Goal: Navigation & Orientation: Find specific page/section

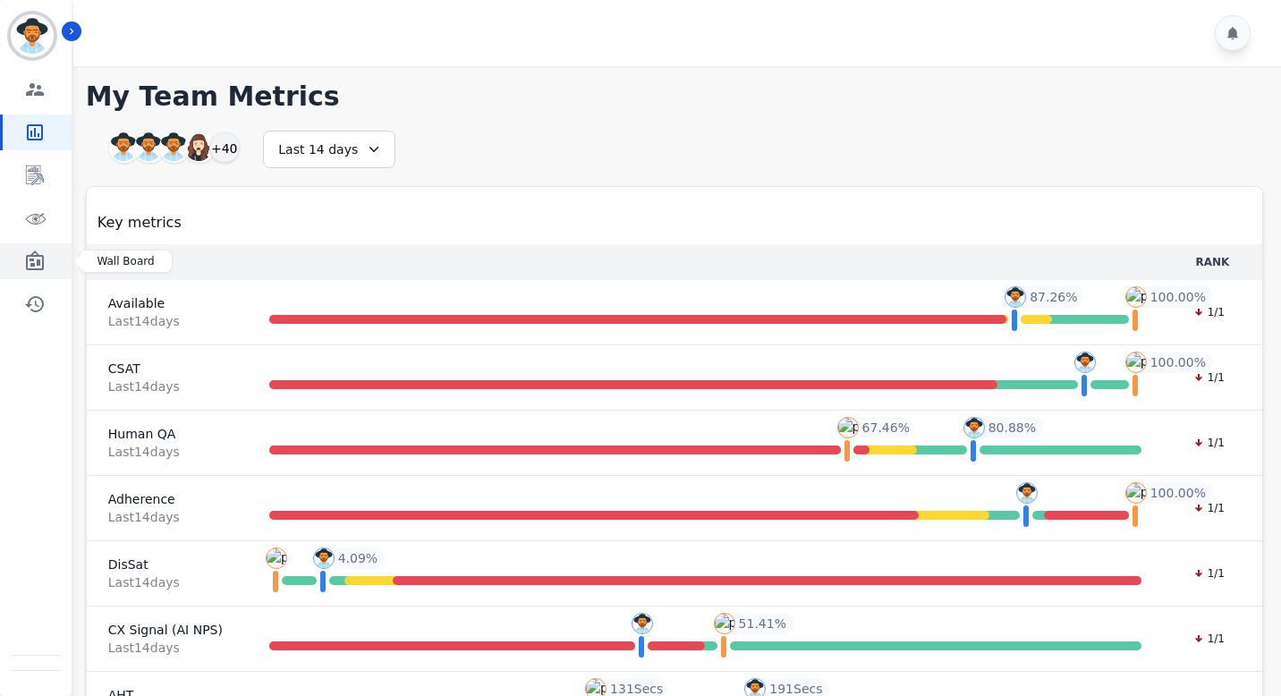
click at [36, 261] on icon "Sidebar" at bounding box center [34, 260] width 21 height 21
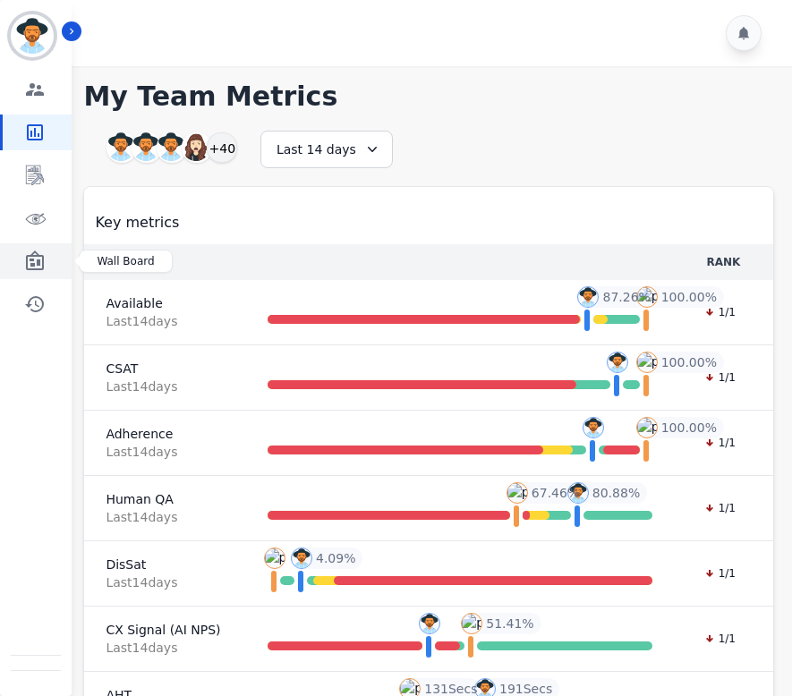
click at [13, 255] on link "Sidebar" at bounding box center [37, 261] width 69 height 36
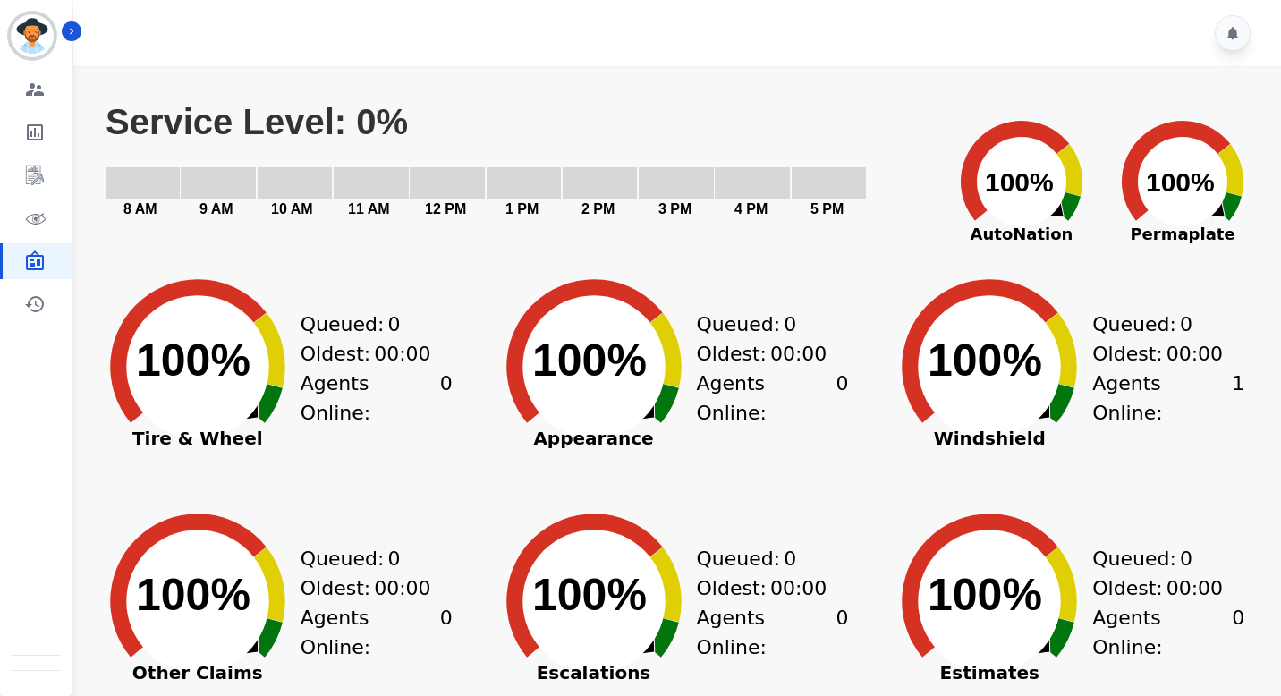
drag, startPoint x: 538, startPoint y: 356, endPoint x: 636, endPoint y: 360, distance: 97.6
click at [636, 360] on text "100% ​ 100%" at bounding box center [589, 360] width 114 height 50
drag, startPoint x: 123, startPoint y: 123, endPoint x: 419, endPoint y: 133, distance: 296.3
click at [419, 133] on icon "Created with Highcharts 10.3.3 Service Level: 0% 5 PM 4 PM 3 PM 2 PM 1 PM 12 PM…" at bounding box center [521, 168] width 834 height 134
click at [396, 114] on text "Service Level: 0%" at bounding box center [257, 121] width 302 height 39
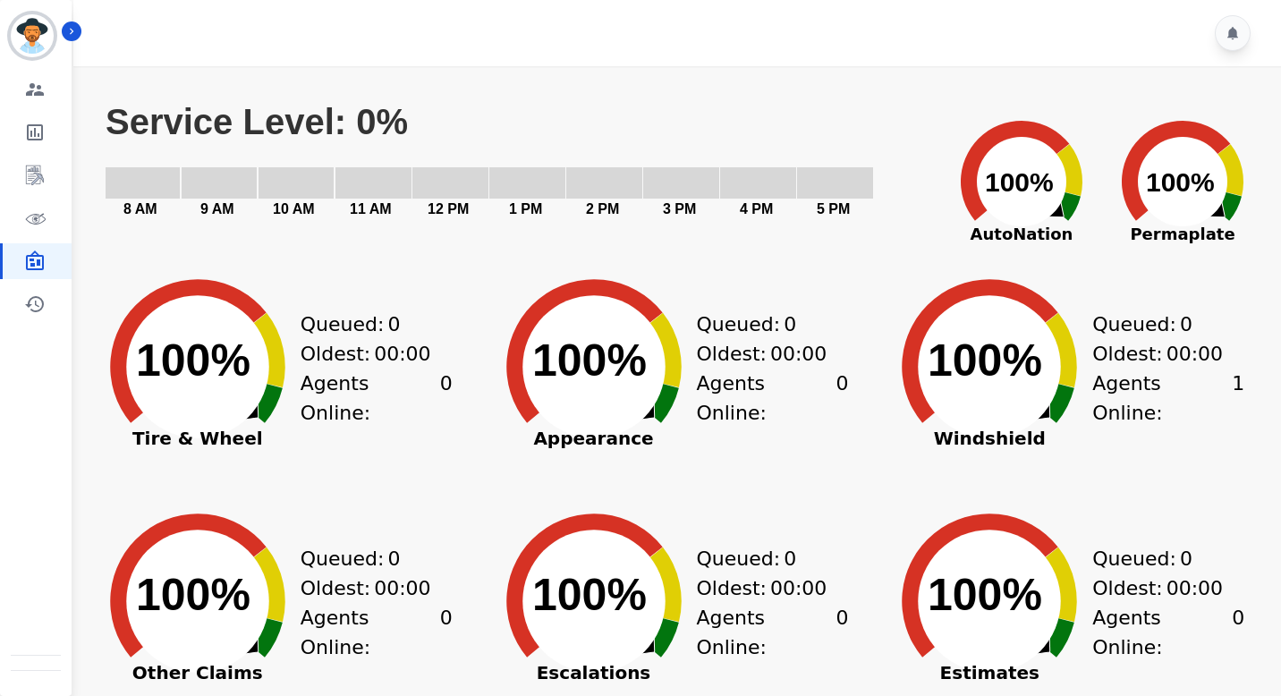
click at [396, 114] on text "Service Level: 0%" at bounding box center [257, 121] width 302 height 39
drag, startPoint x: 160, startPoint y: 121, endPoint x: 381, endPoint y: 119, distance: 220.9
click at [381, 119] on text "Service Level: 0%" at bounding box center [257, 121] width 302 height 39
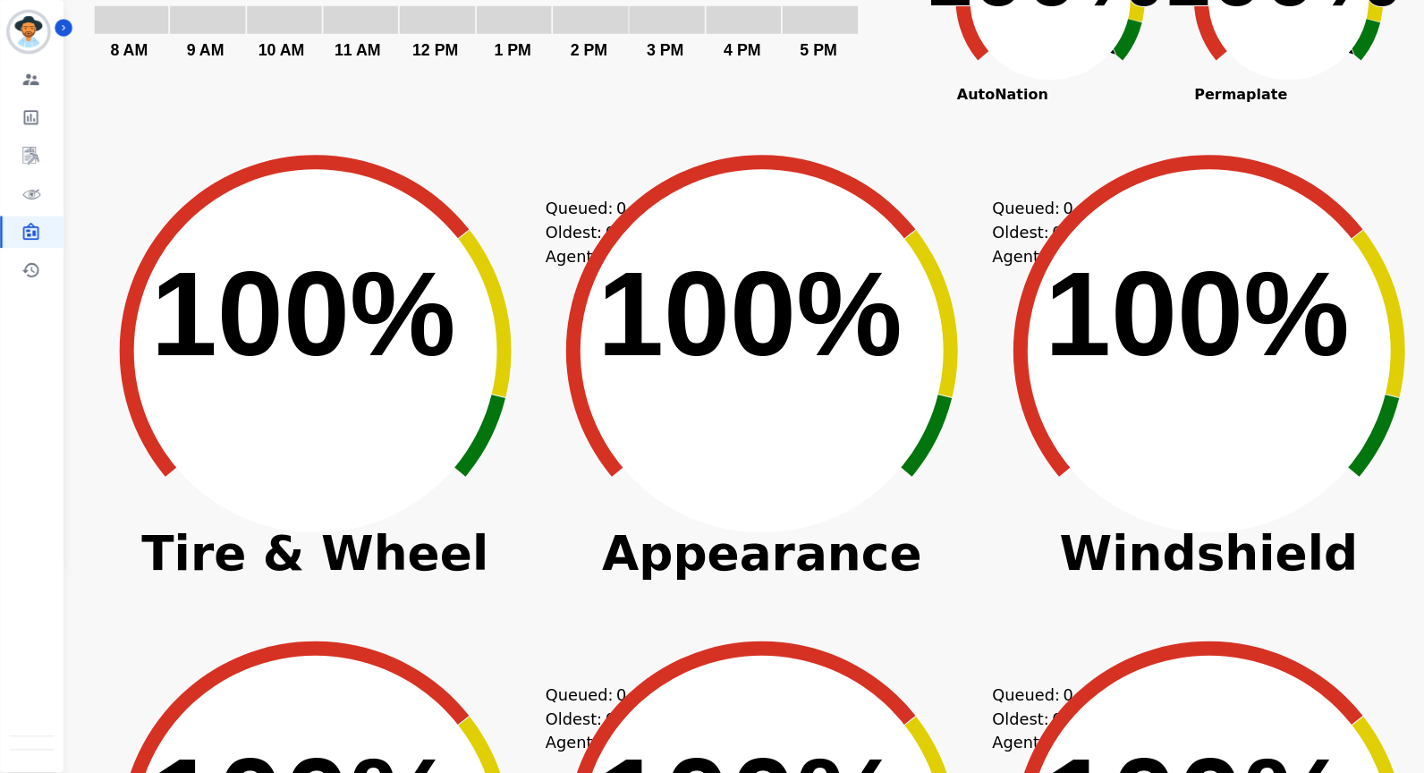
scroll to position [235, 0]
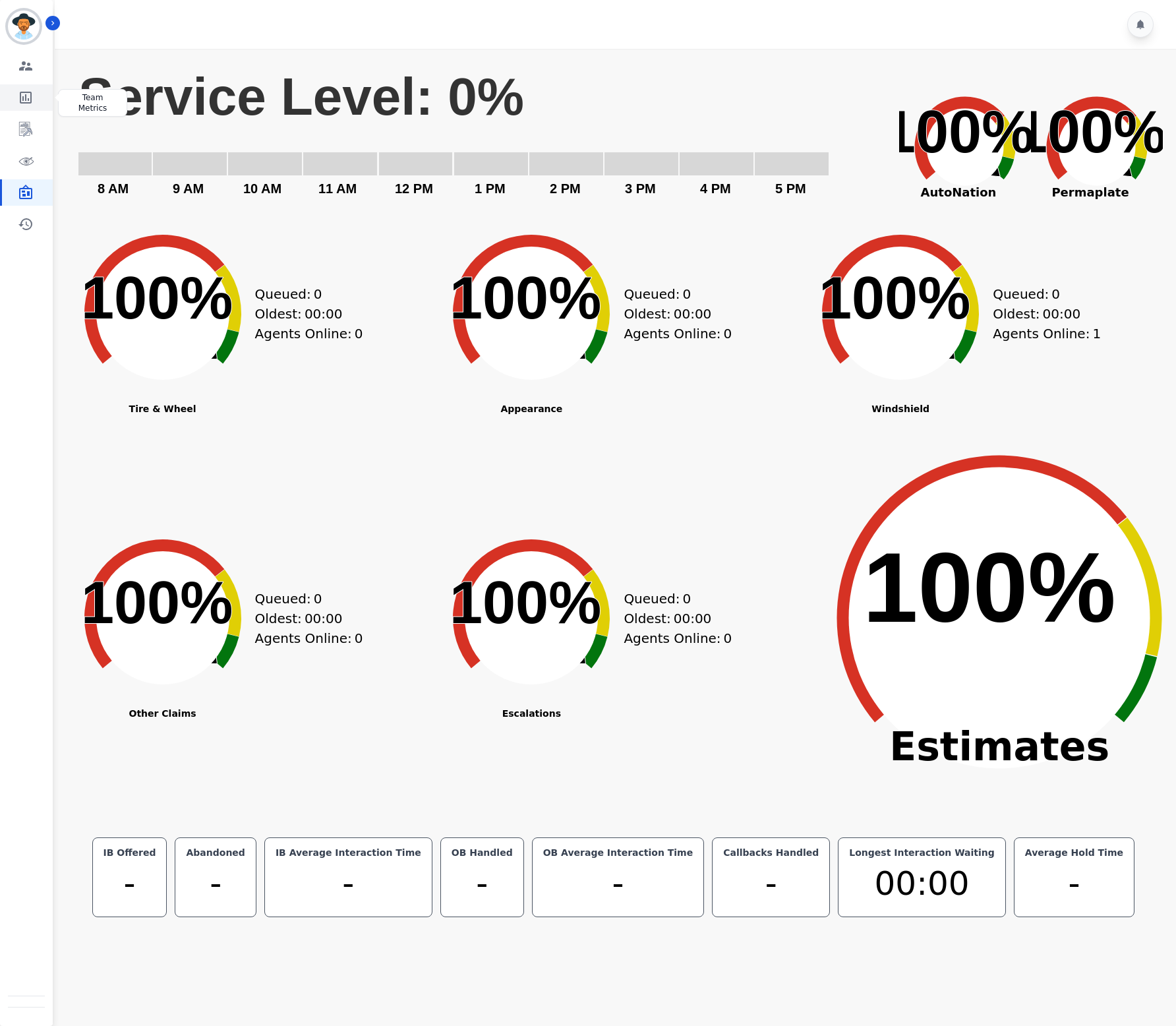
click at [38, 86] on link "Sidebar" at bounding box center [27, 97] width 51 height 27
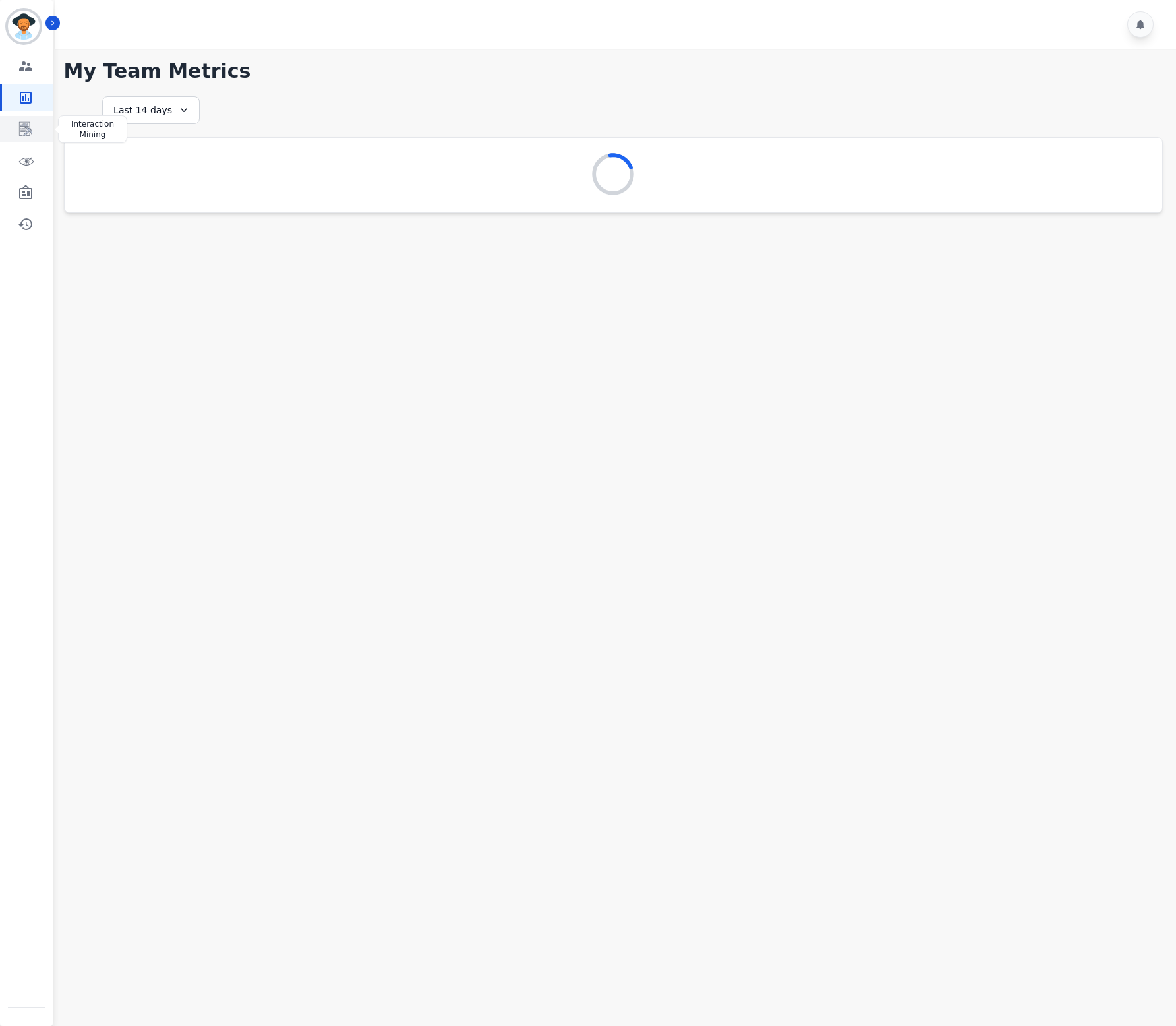
click at [31, 135] on icon "Sidebar" at bounding box center [25, 129] width 15 height 15
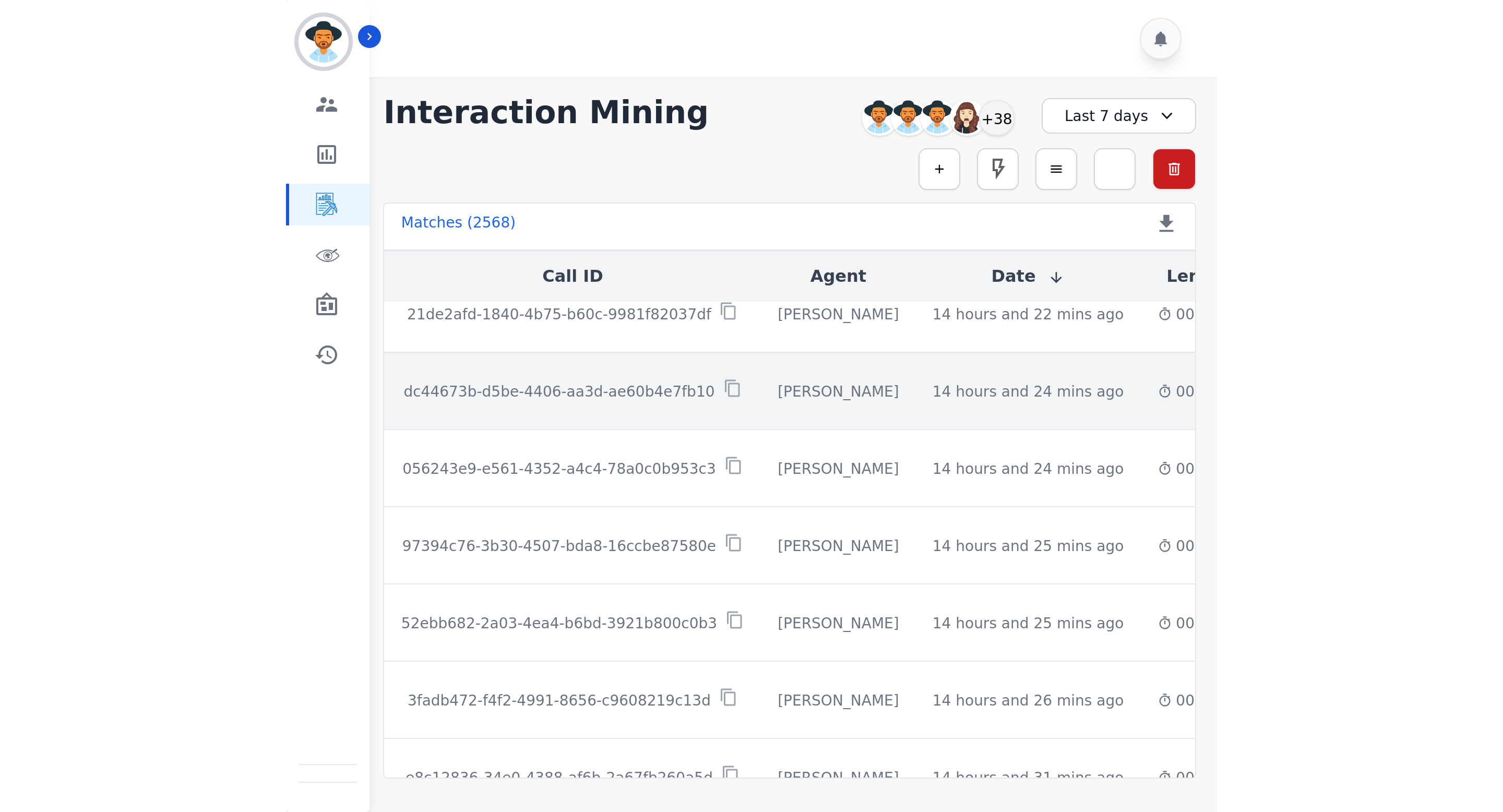
scroll to position [100, 0]
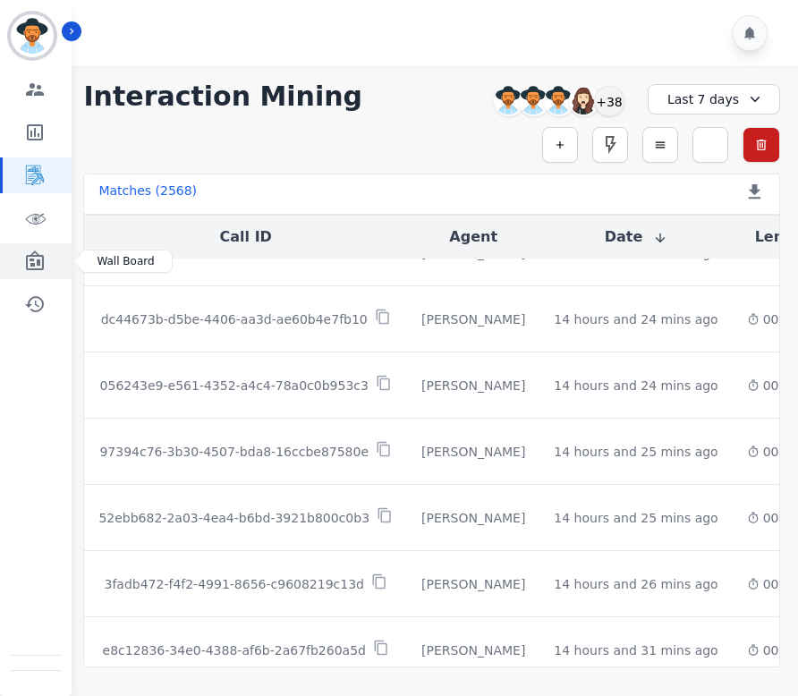
click at [39, 264] on icon "Sidebar" at bounding box center [35, 260] width 18 height 20
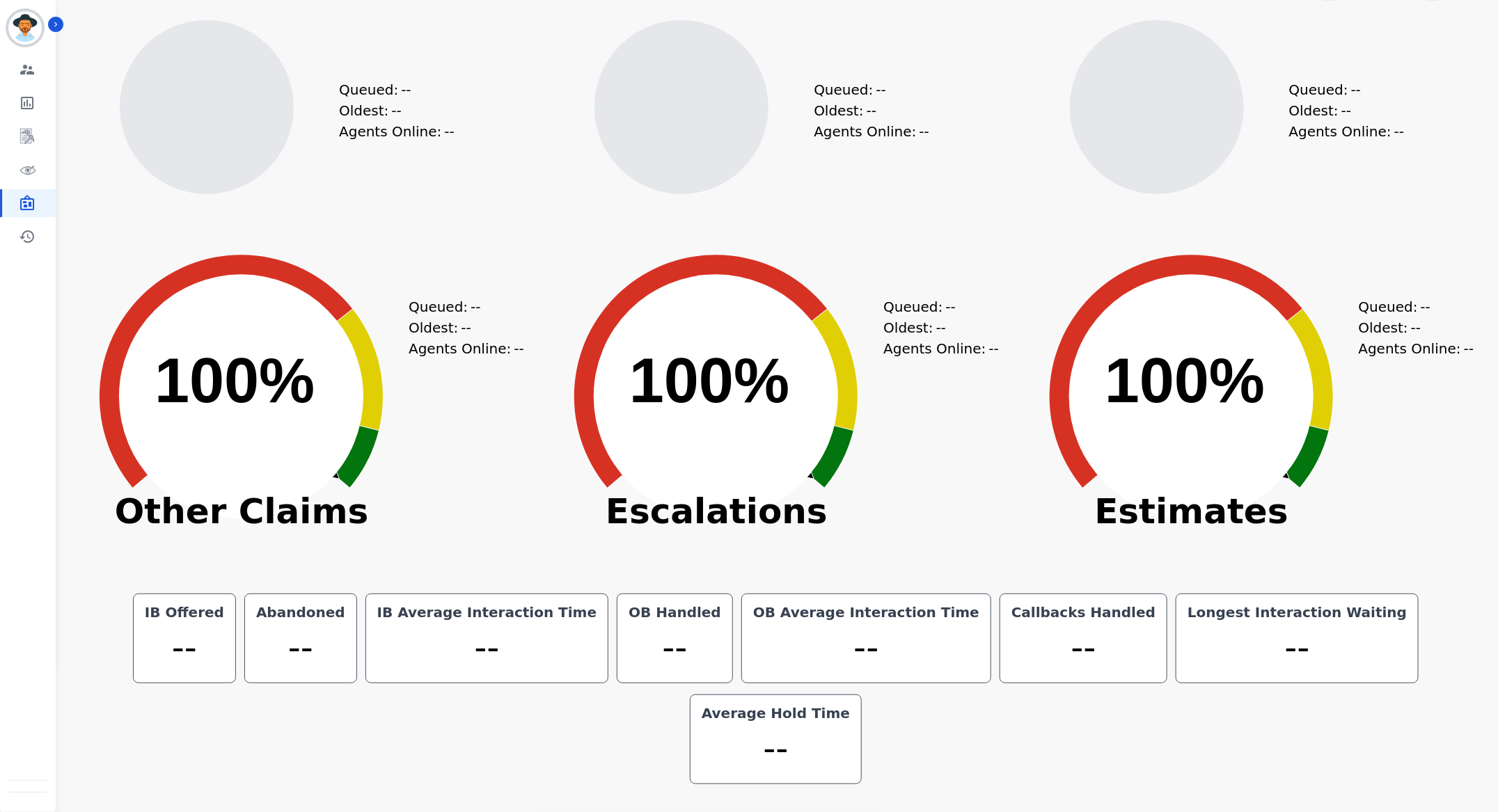
scroll to position [47, 0]
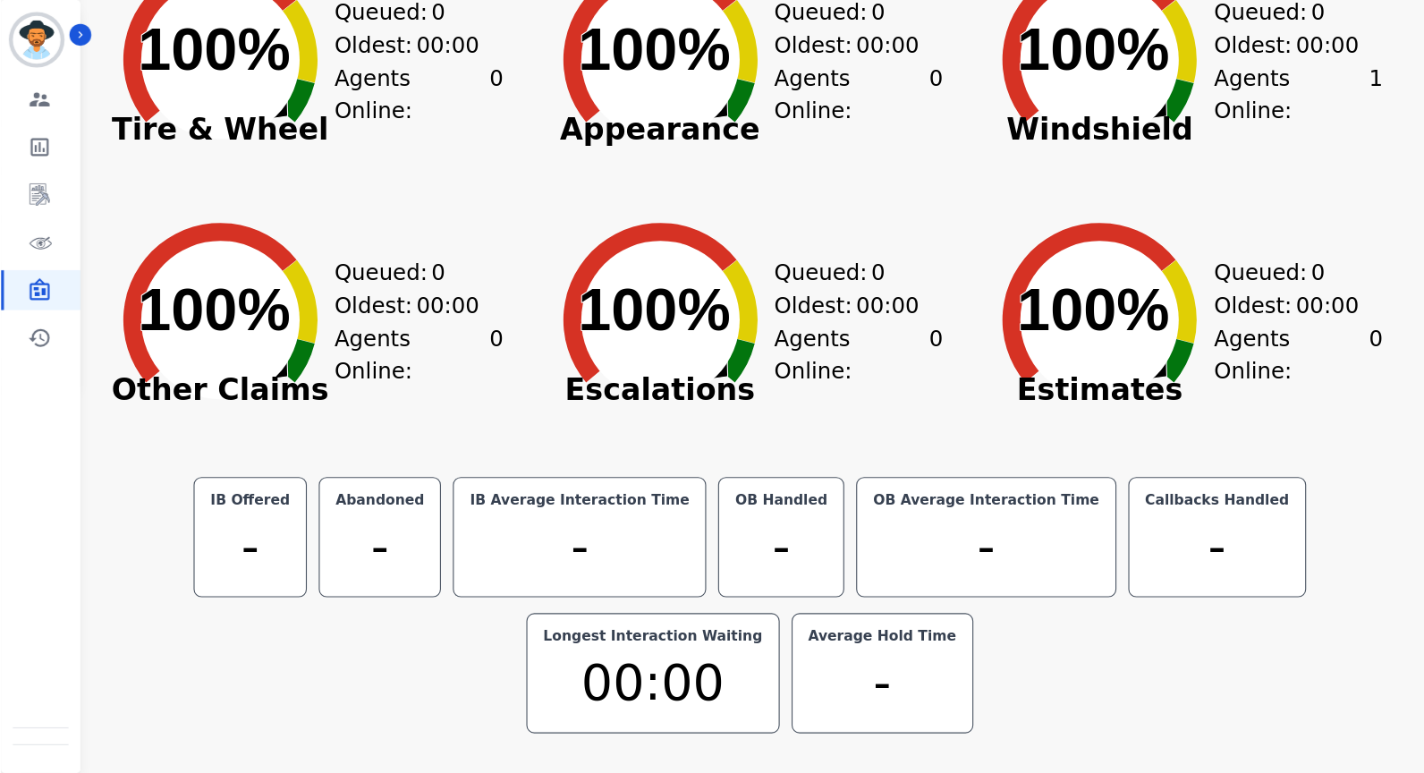
scroll to position [148, 0]
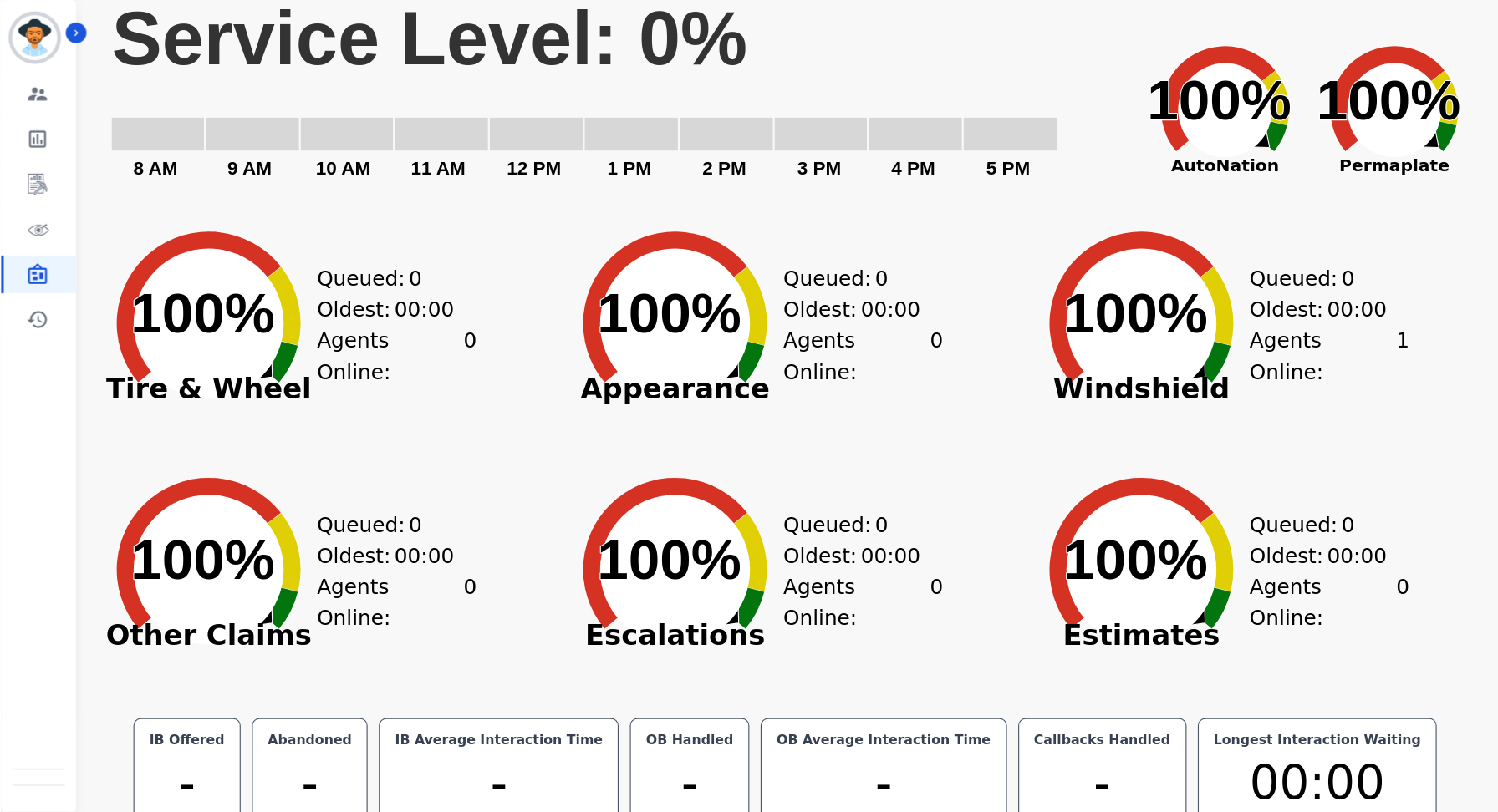
scroll to position [48, 0]
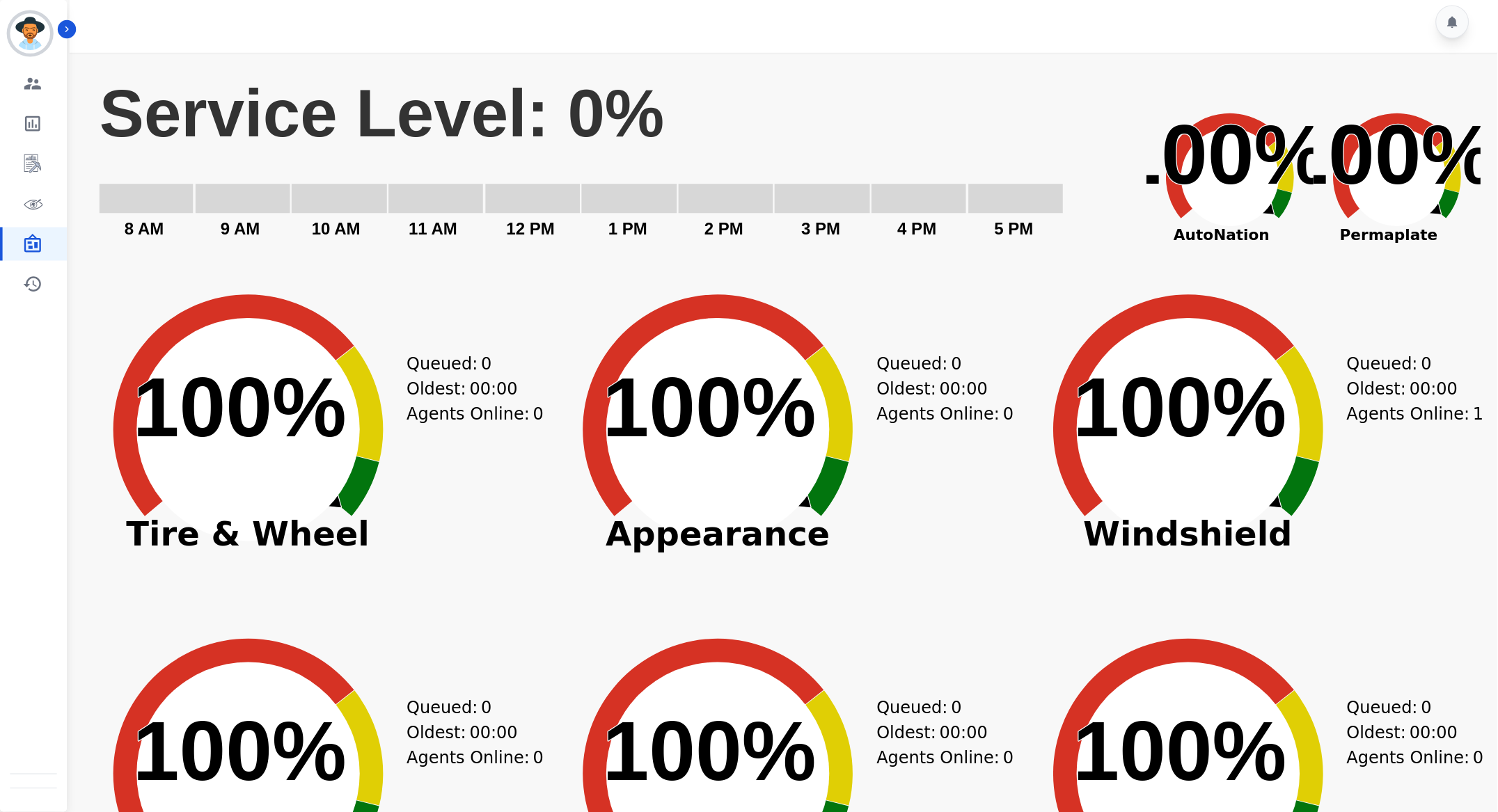
scroll to position [9, 0]
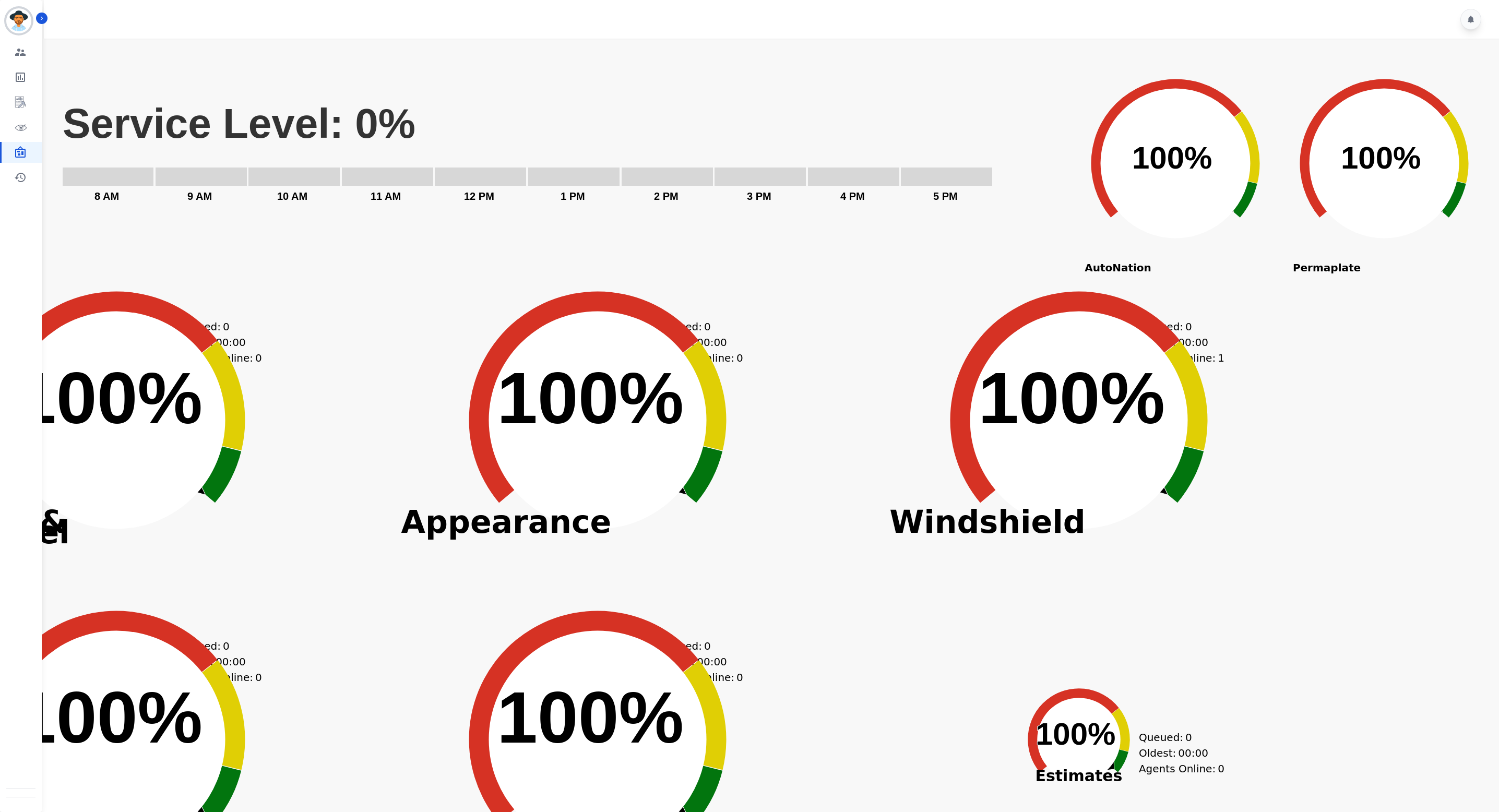
click at [819, 220] on div "Created with Highcharts 10.3.3 Service Level: 0% 5 PM 4 PM 3 PM 2 PM 1 PM 12 PM…" at bounding box center [775, 156] width 1427 height 209
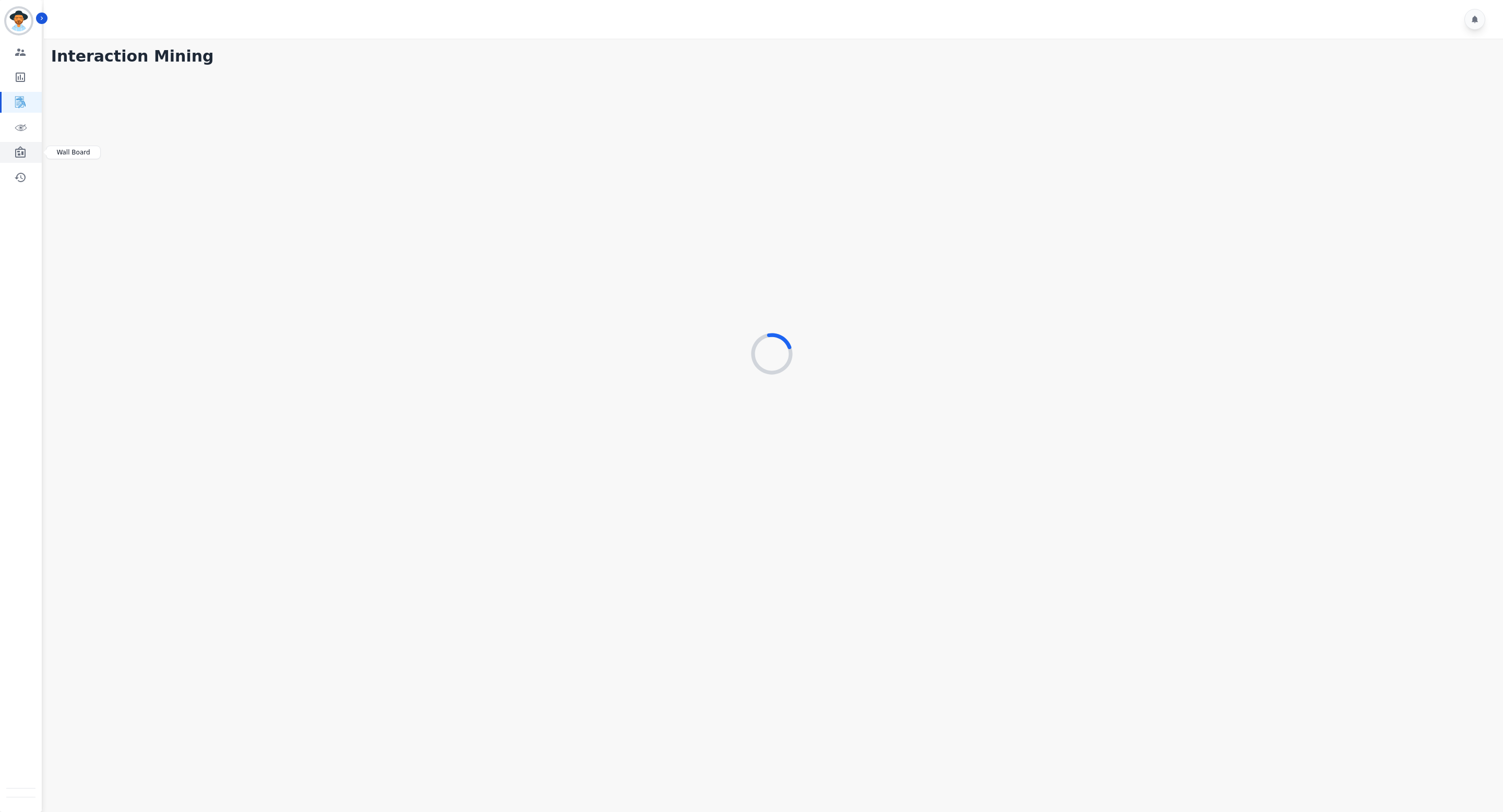
click at [18, 158] on icon "Sidebar" at bounding box center [20, 152] width 12 height 12
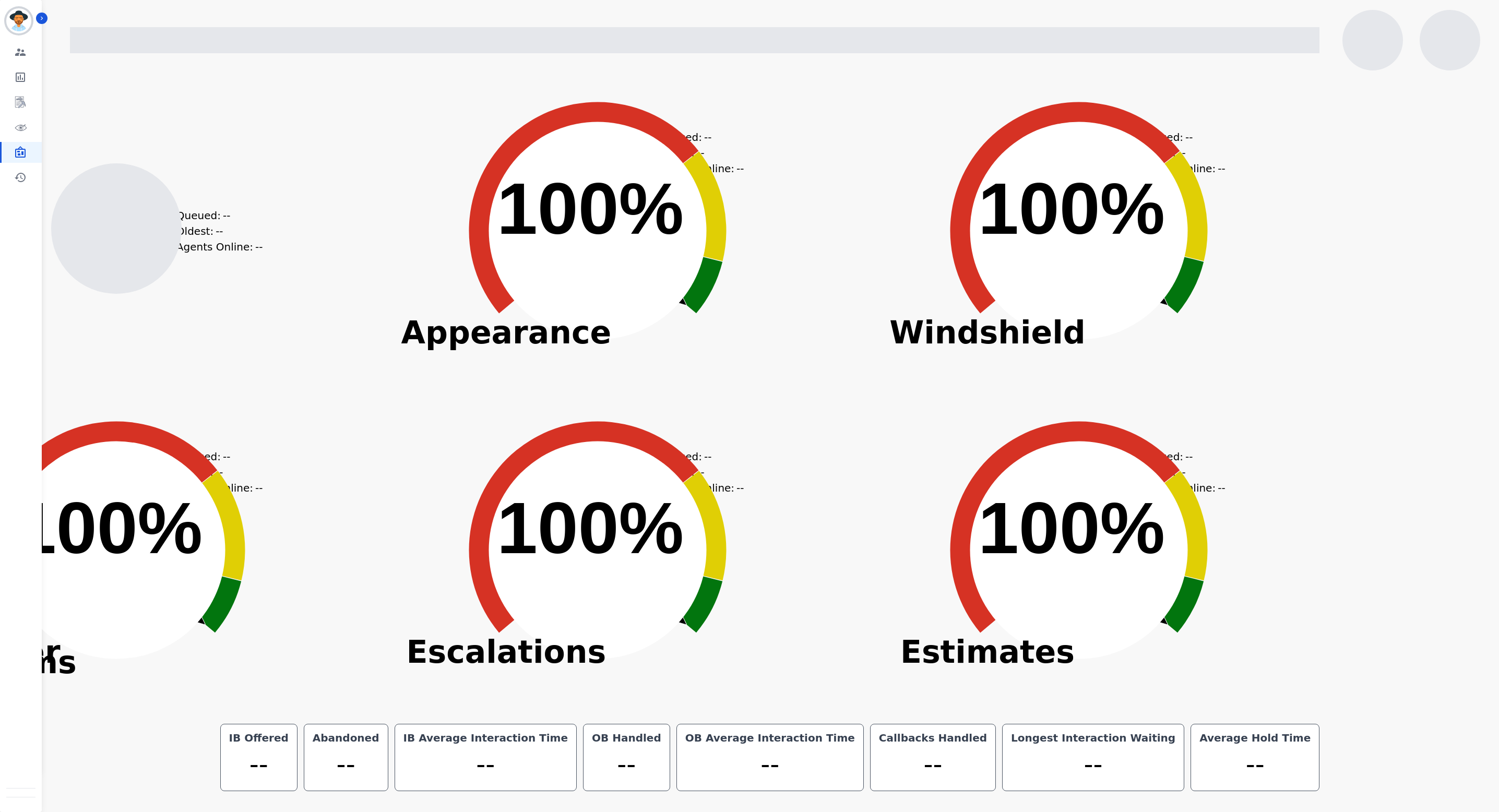
scroll to position [41, 0]
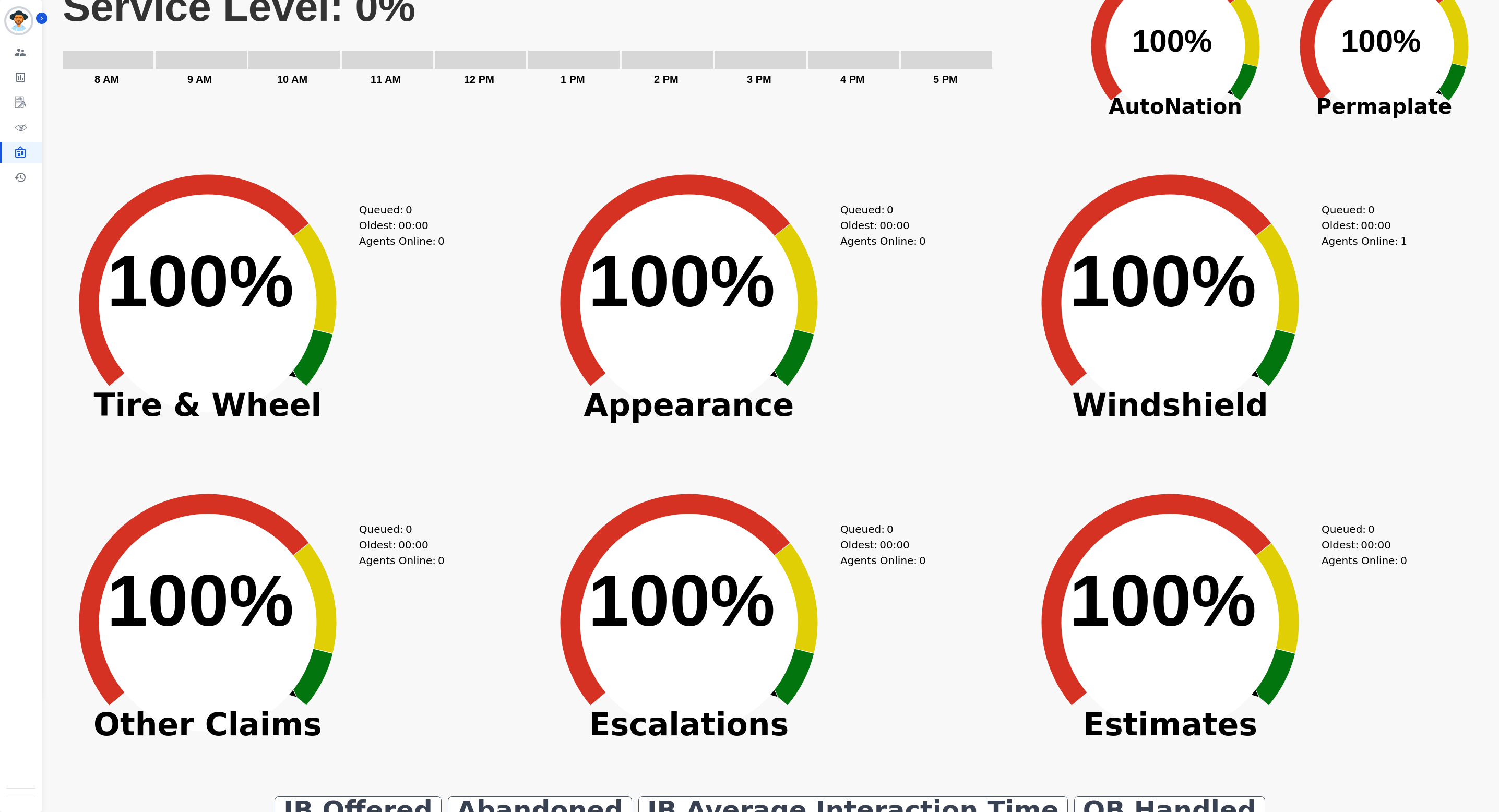
scroll to position [328, 0]
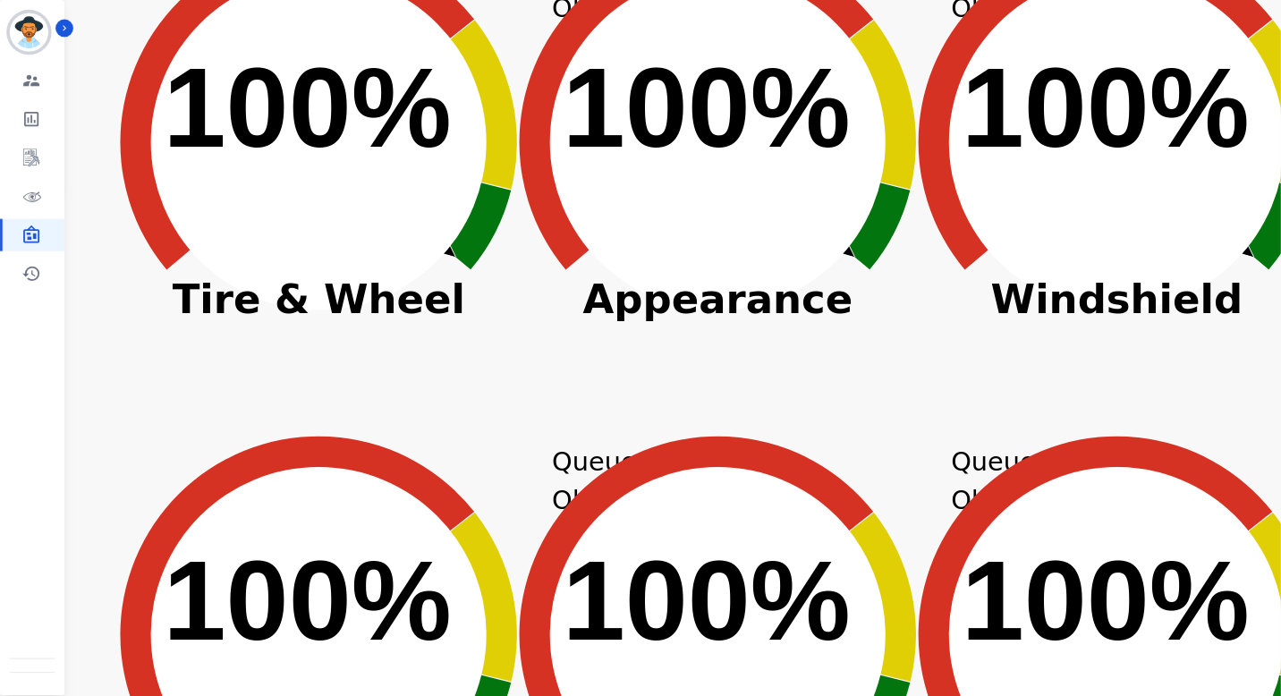
scroll to position [562, 0]
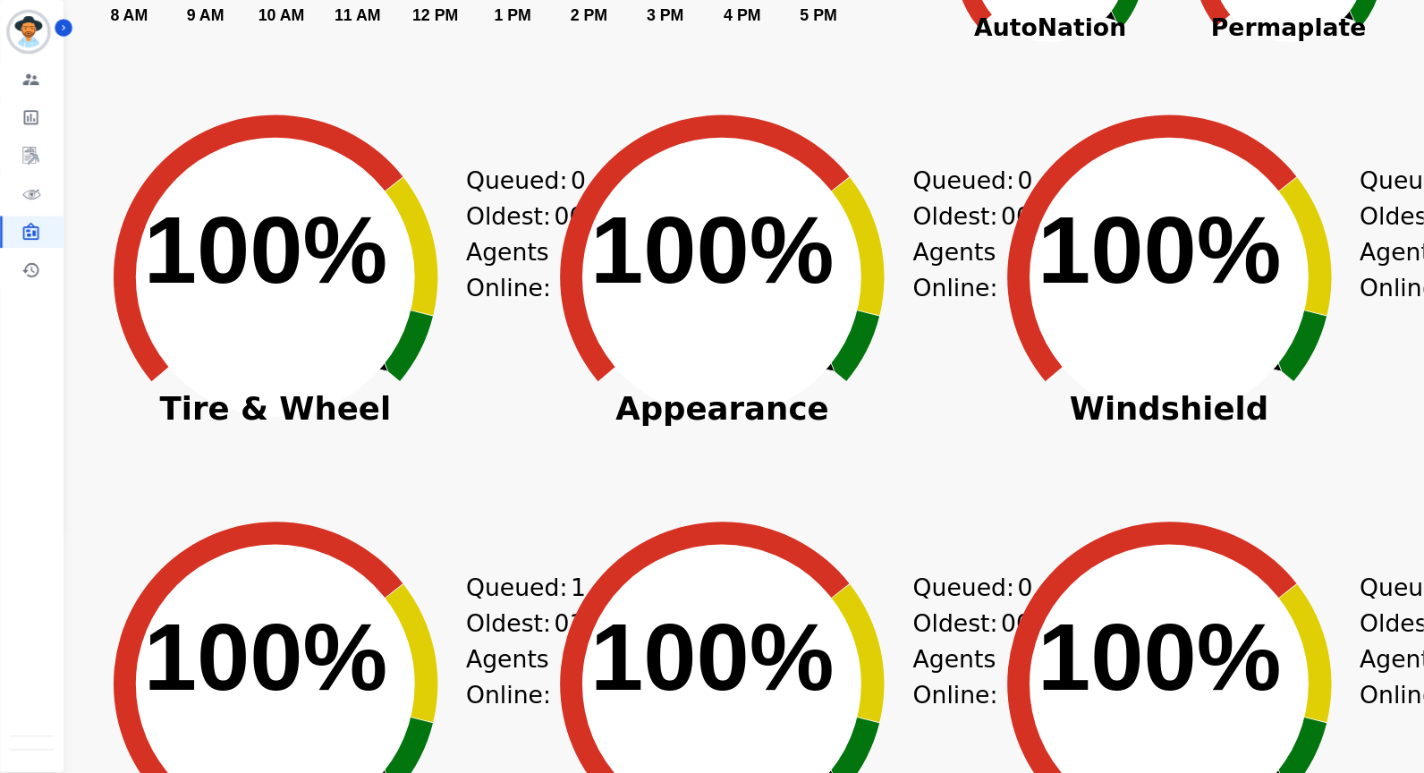
scroll to position [274, 0]
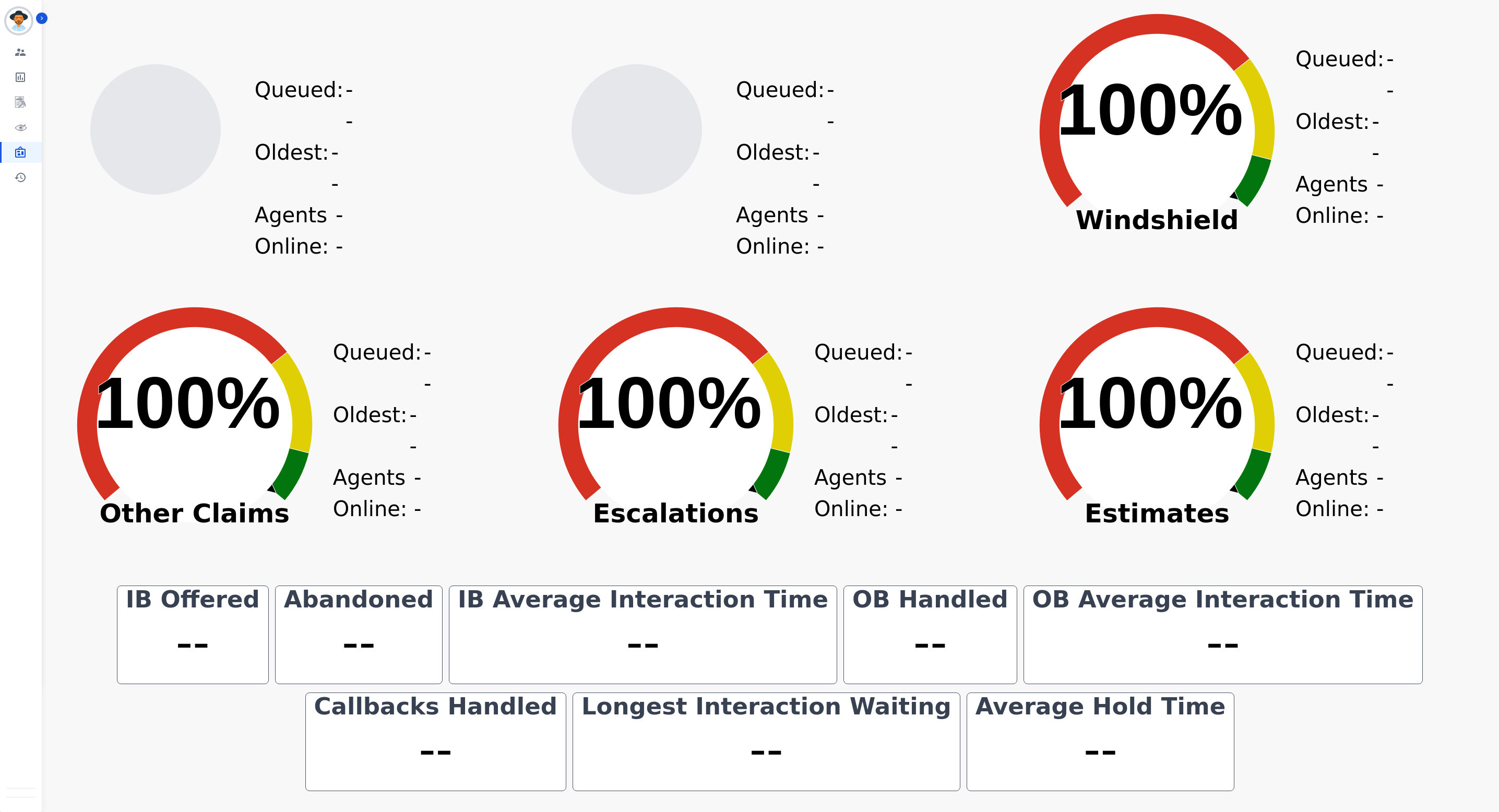
scroll to position [66, 0]
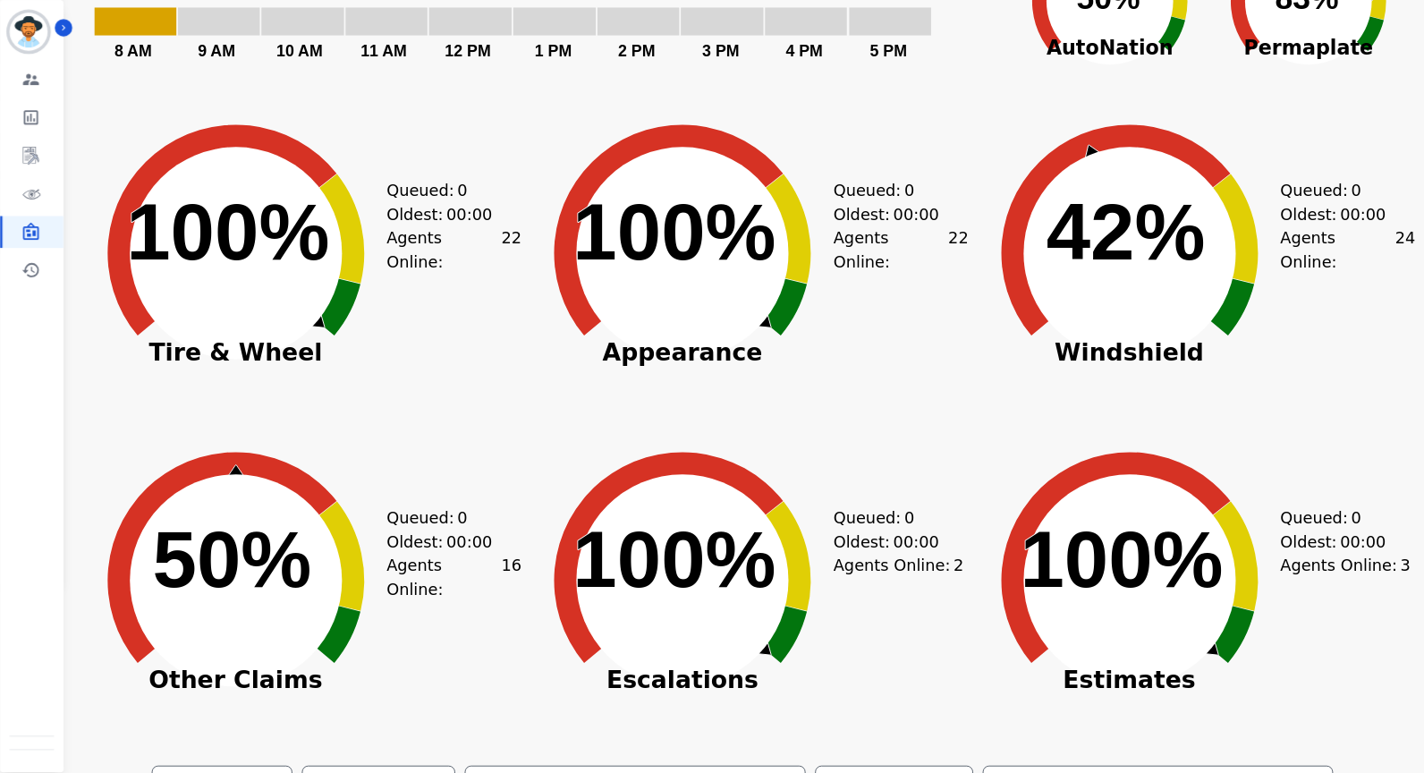
scroll to position [212, 0]
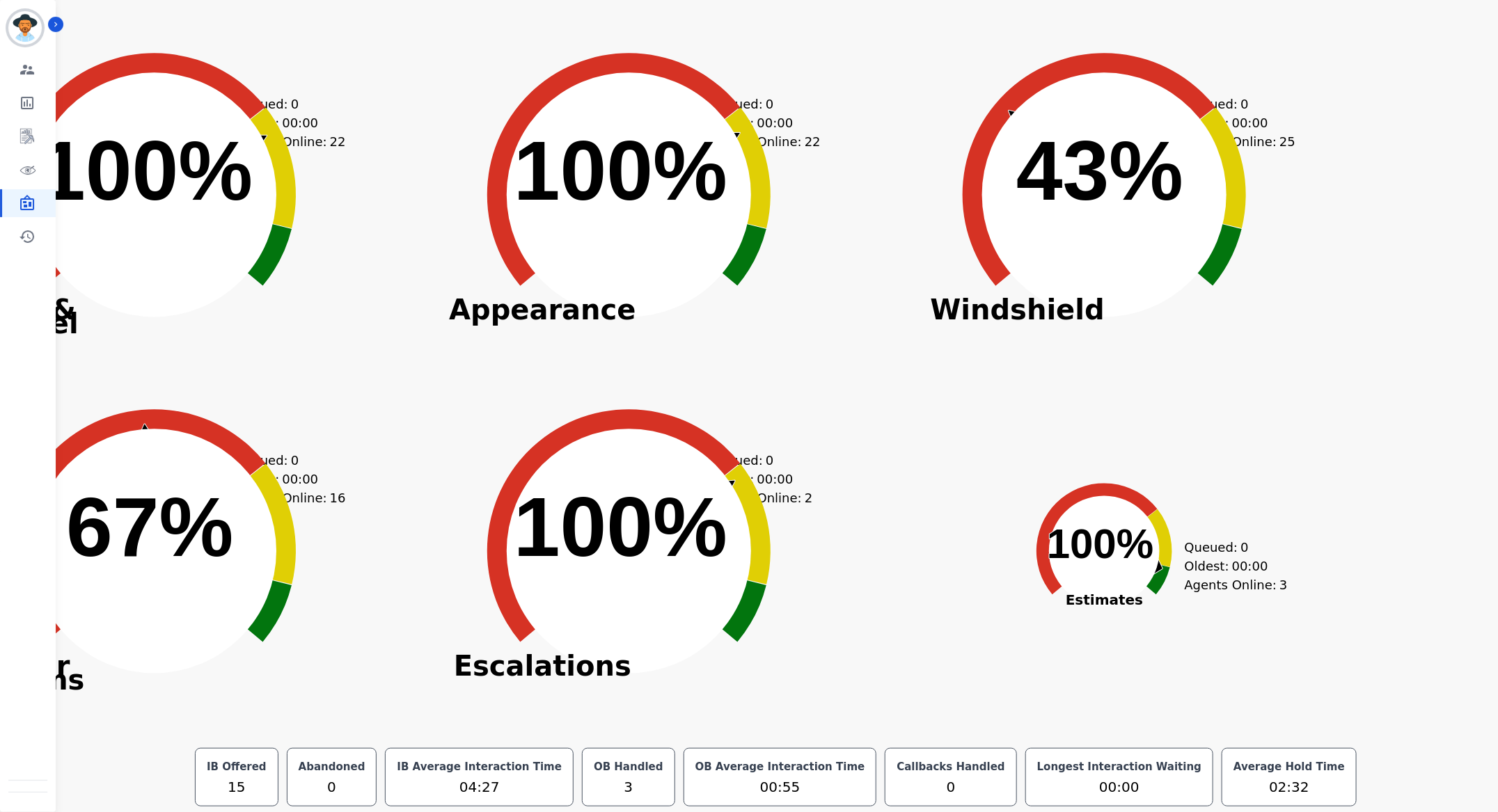
scroll to position [282, 0]
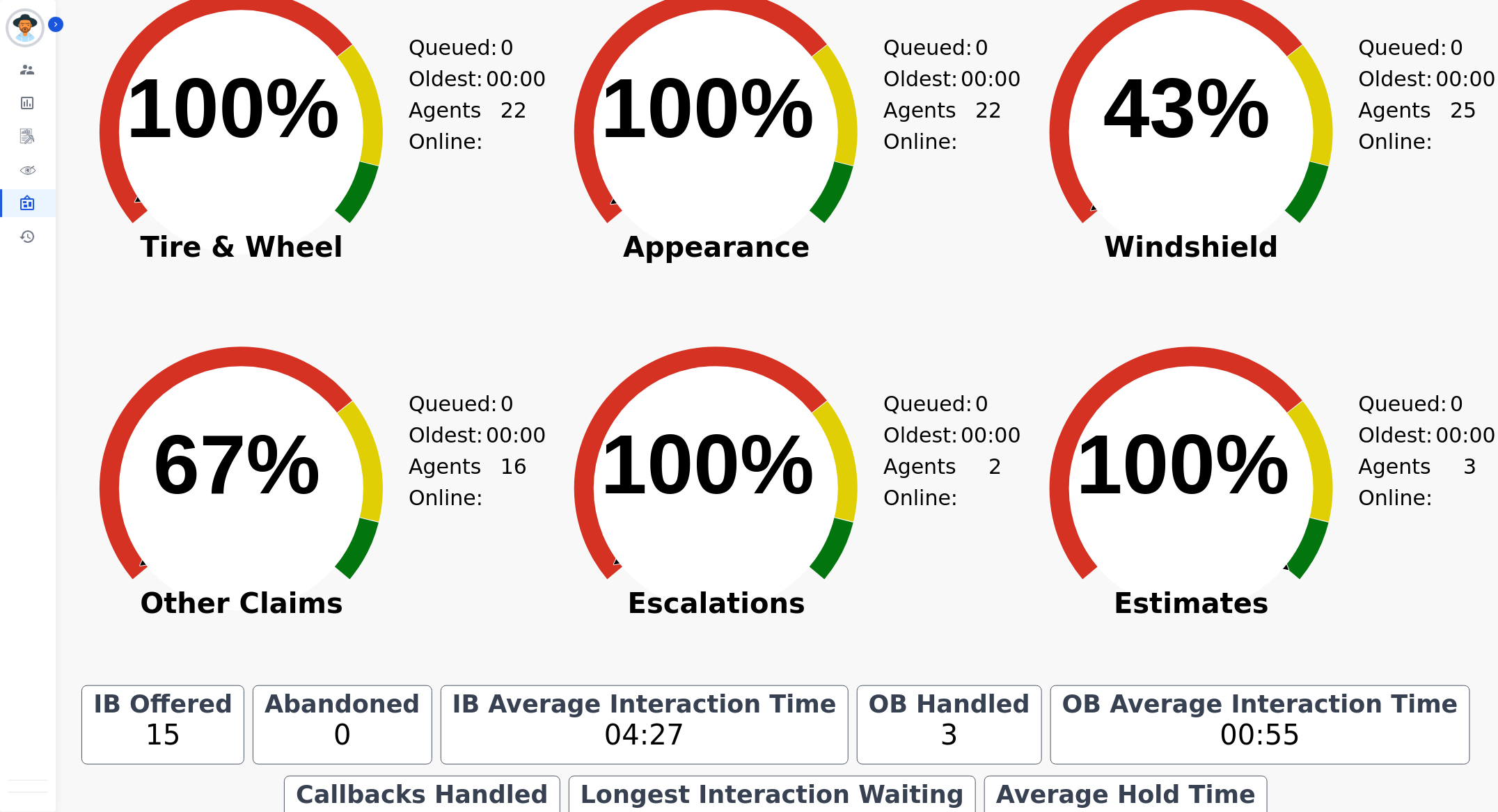
scroll to position [394, 0]
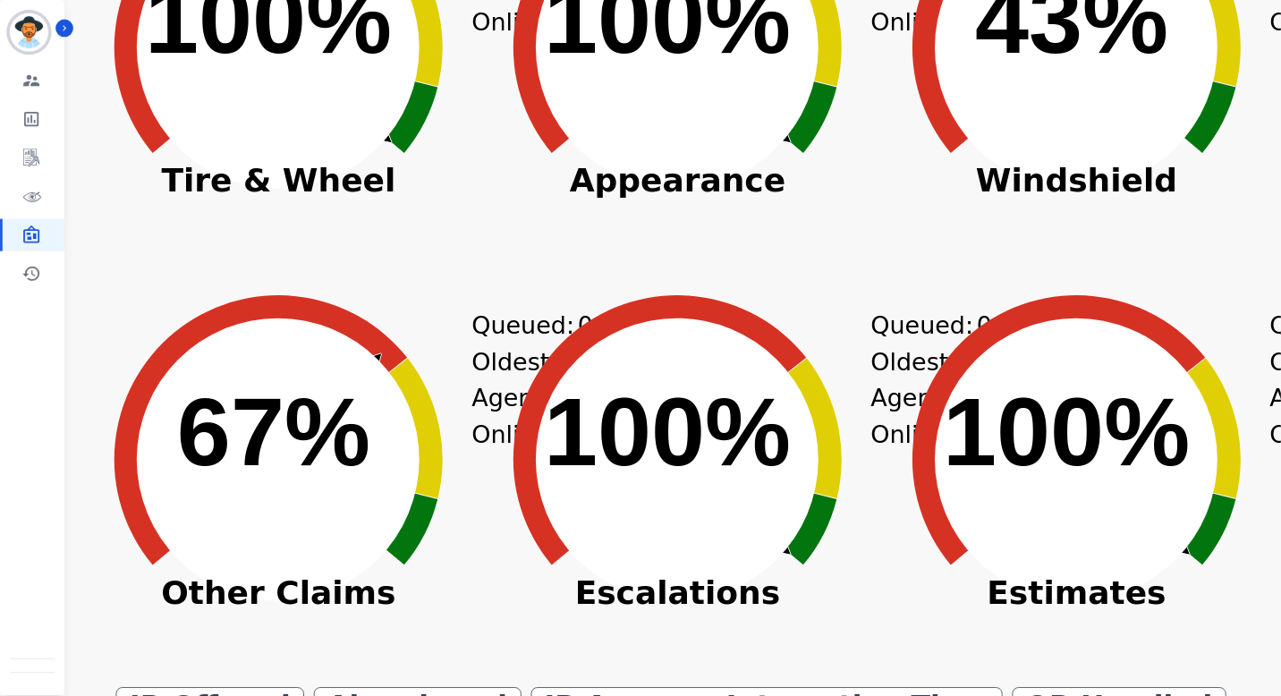
scroll to position [533, 0]
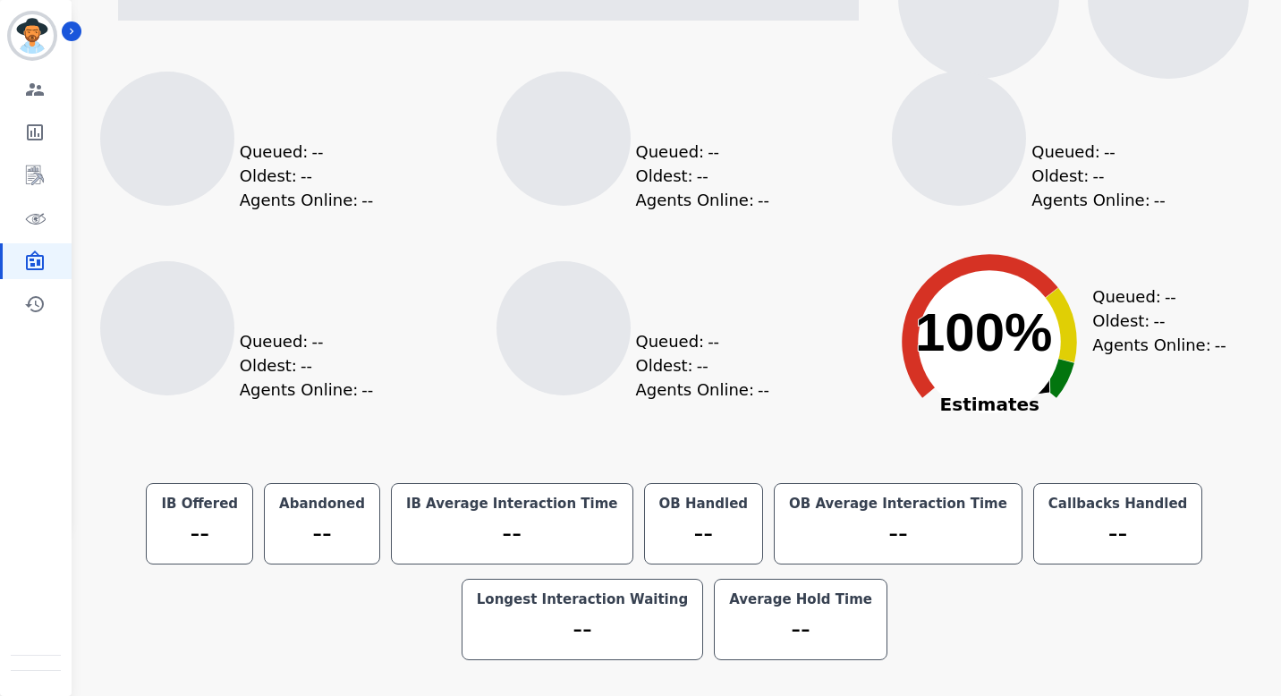
scroll to position [107, 0]
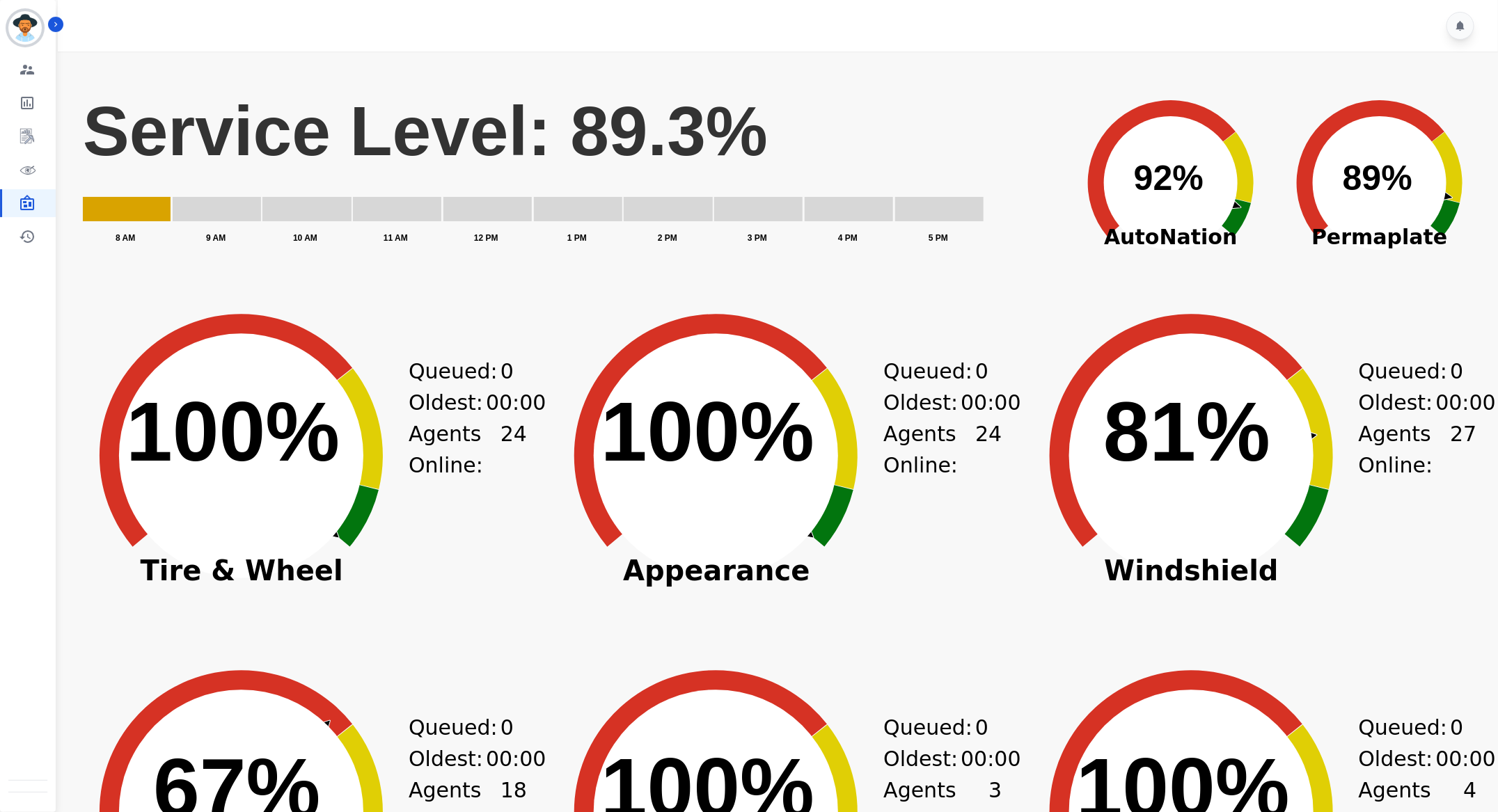
scroll to position [1, 0]
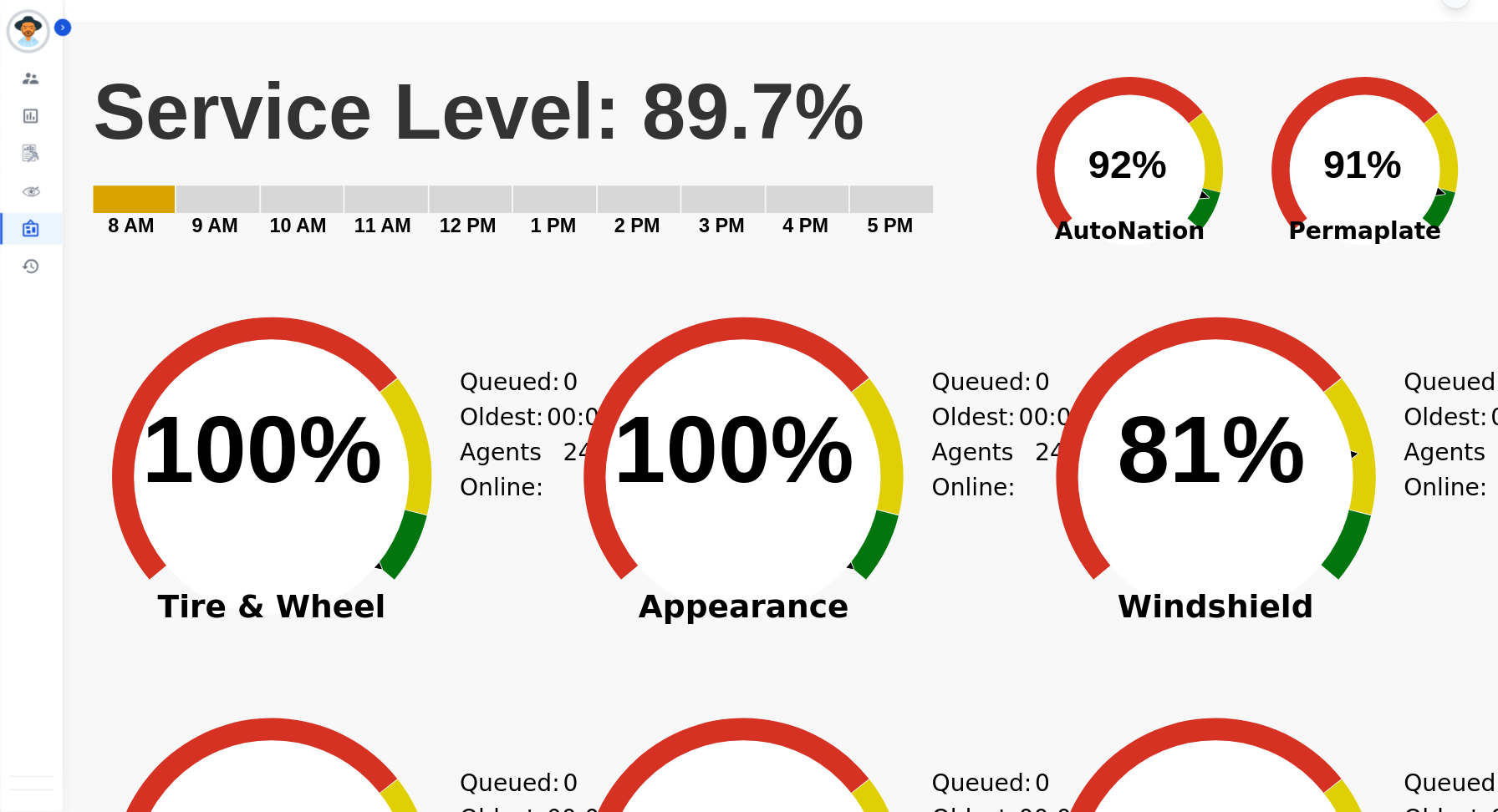
scroll to position [38, 0]
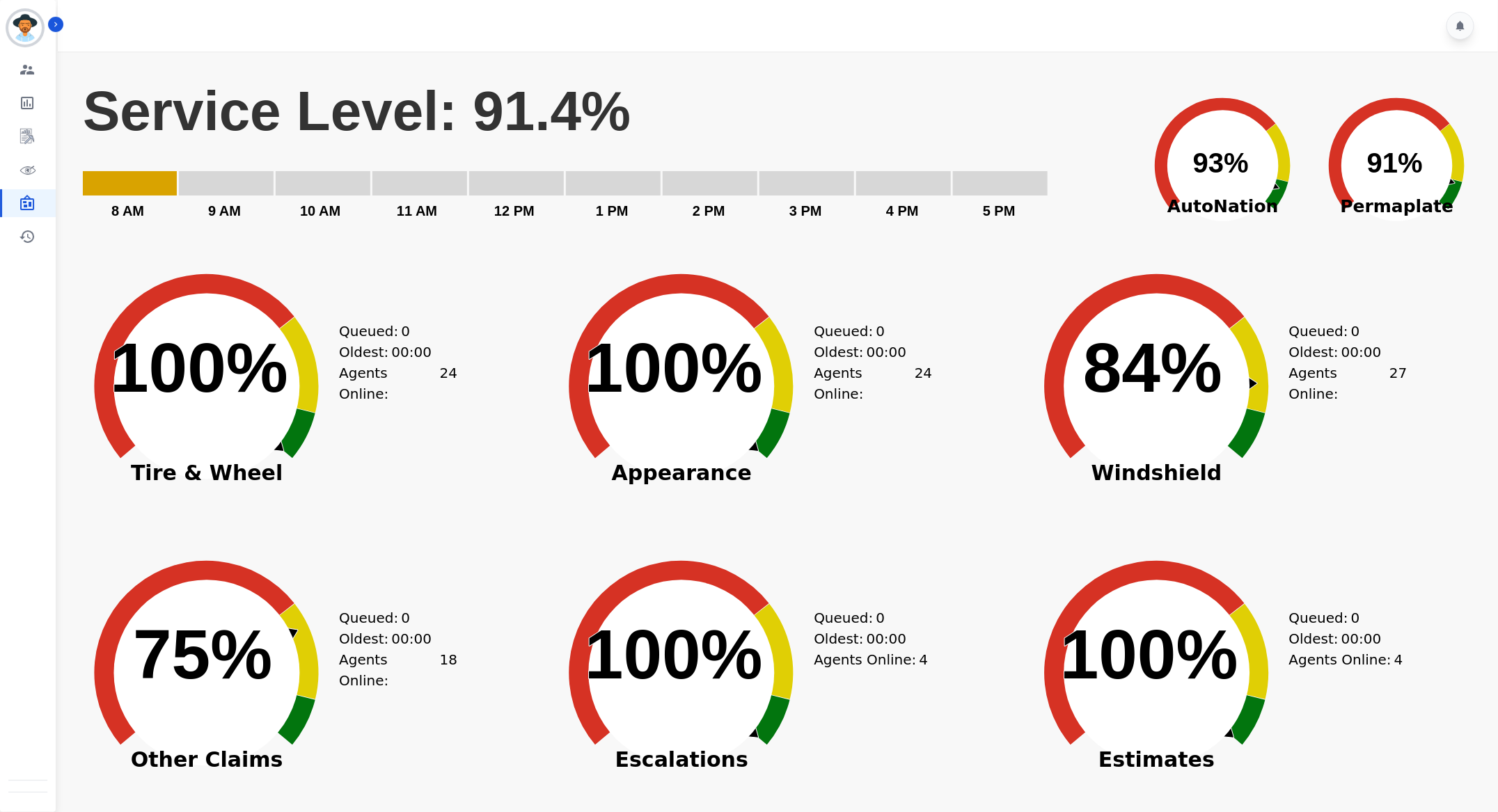
scroll to position [240, 0]
